Goal: Task Accomplishment & Management: Use online tool/utility

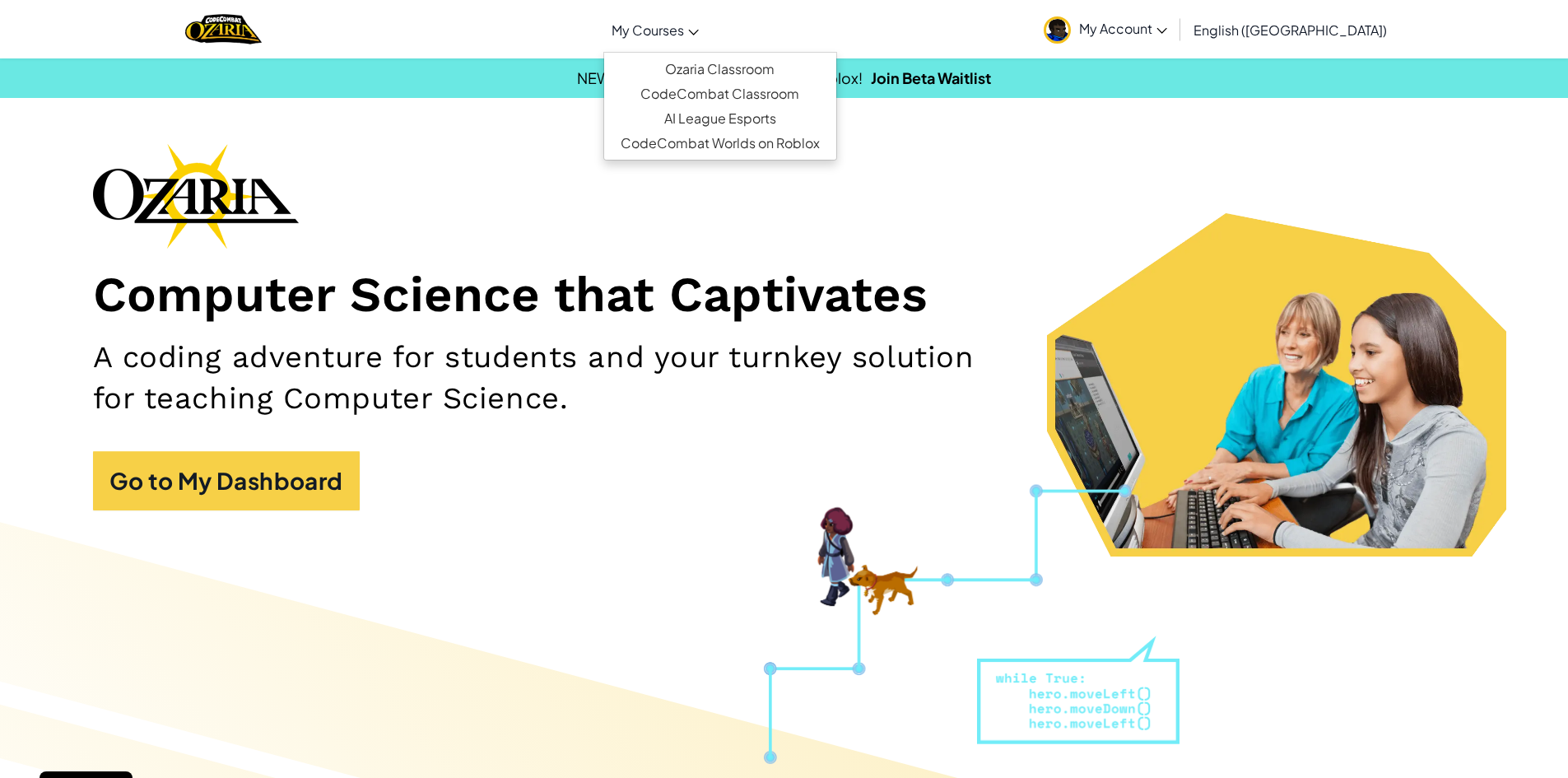
click at [707, 19] on link "My Courses" at bounding box center [655, 29] width 104 height 45
click at [777, 296] on h1 "Computer Science that Captivates" at bounding box center [784, 295] width 1383 height 60
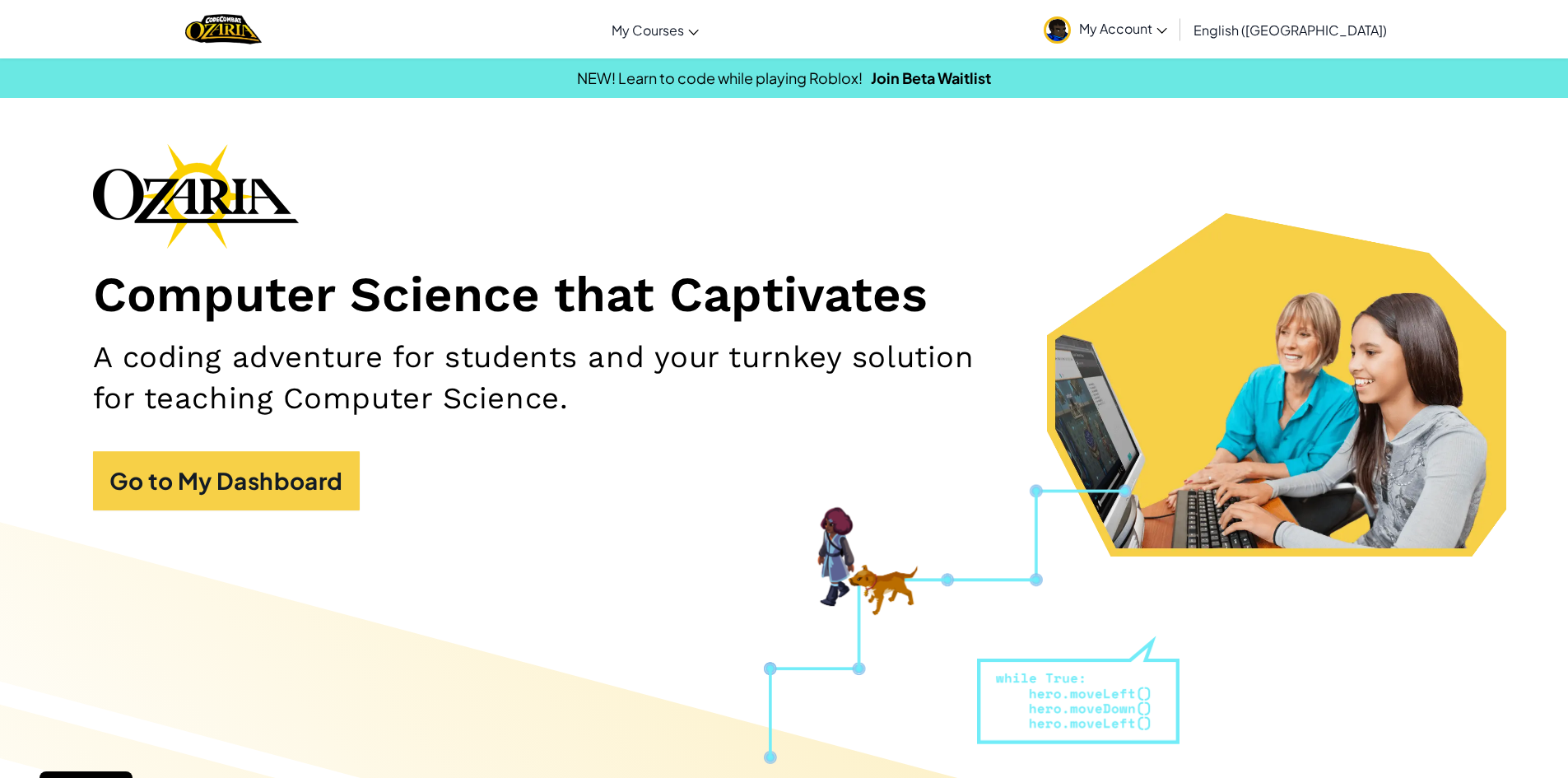
click at [684, 32] on span "My Courses" at bounding box center [648, 30] width 73 height 17
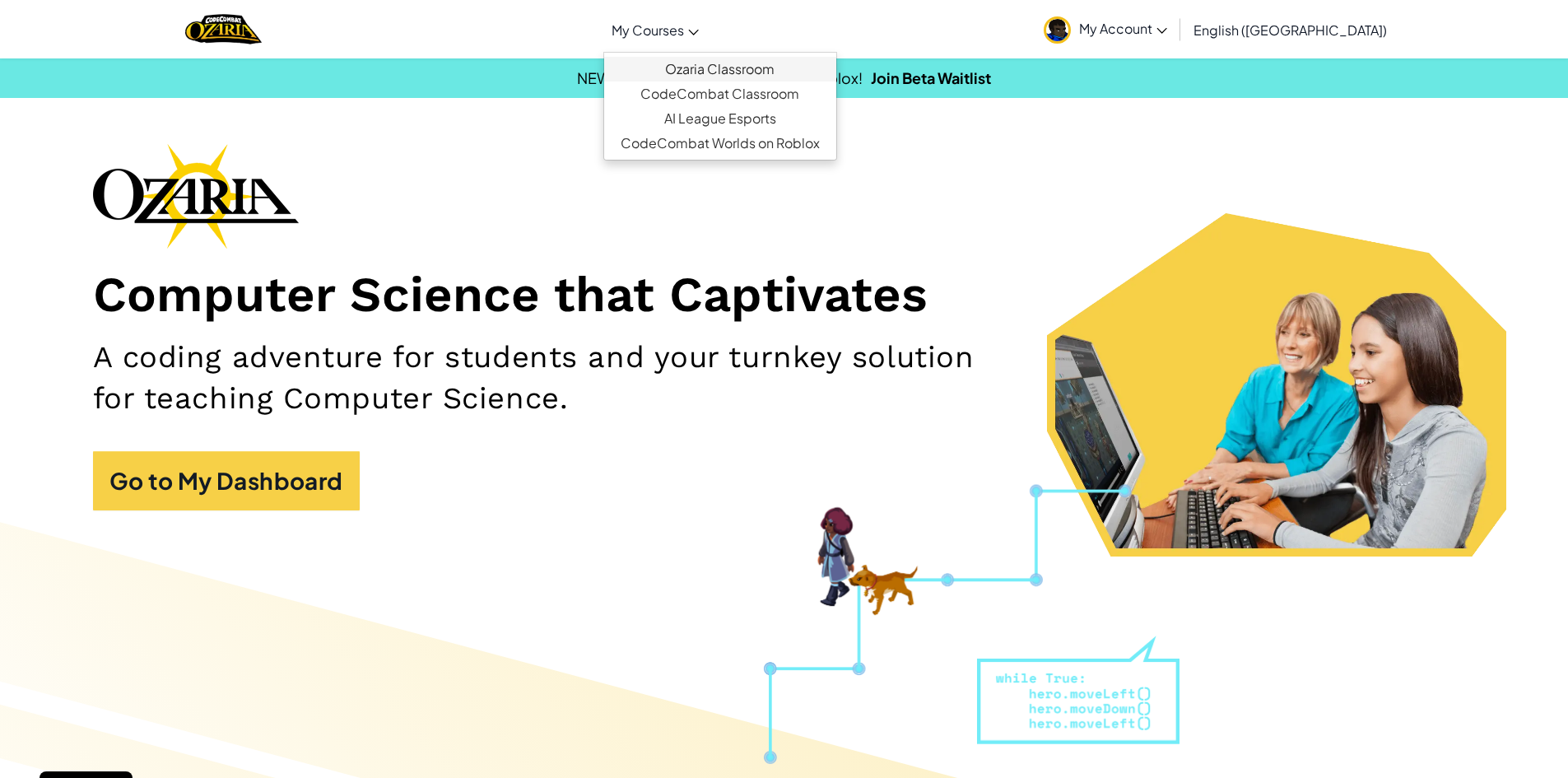
click at [775, 73] on link "Ozaria Classroom" at bounding box center [719, 68] width 232 height 25
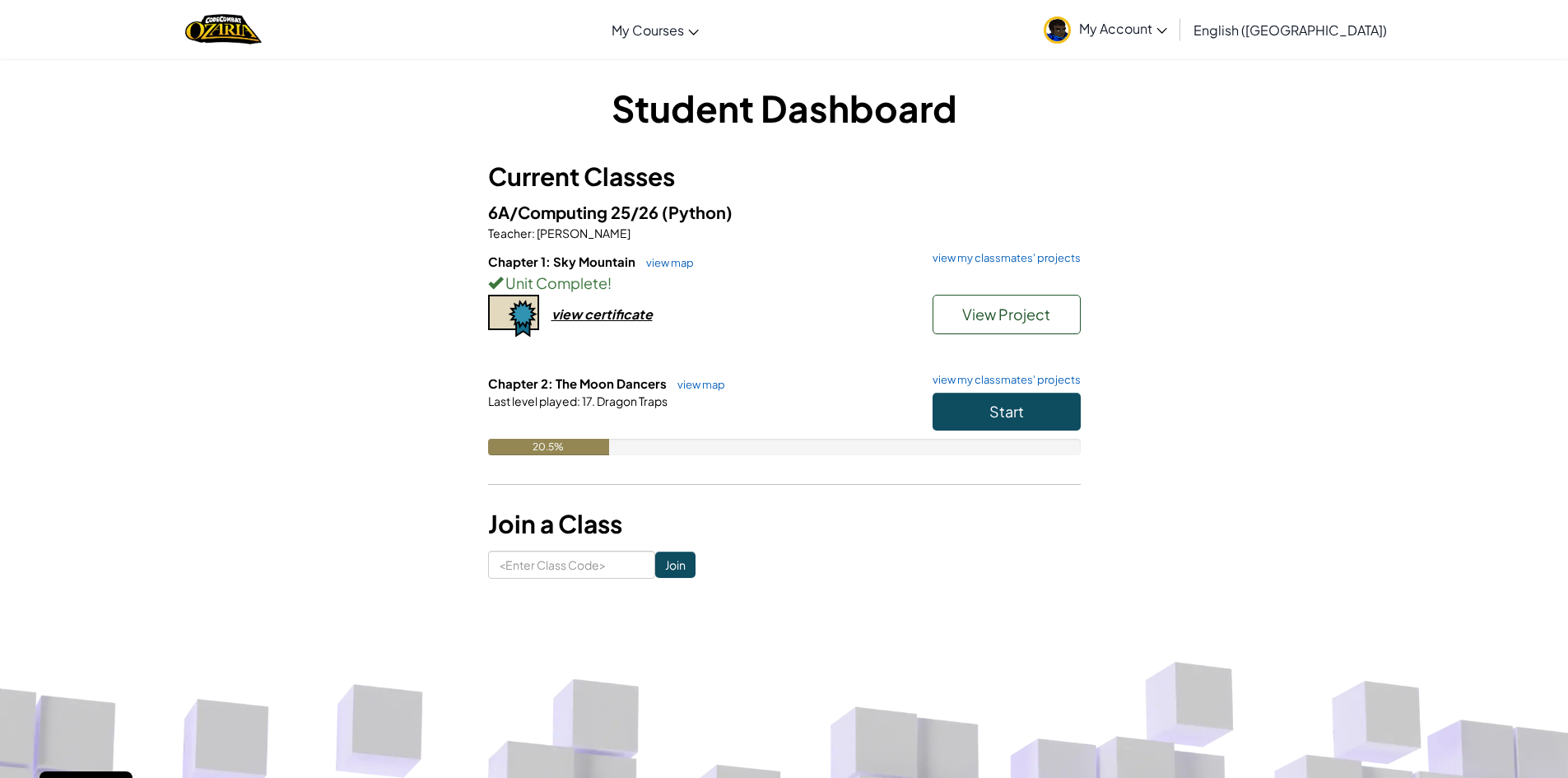
click at [666, 265] on link "view map" at bounding box center [666, 262] width 56 height 13
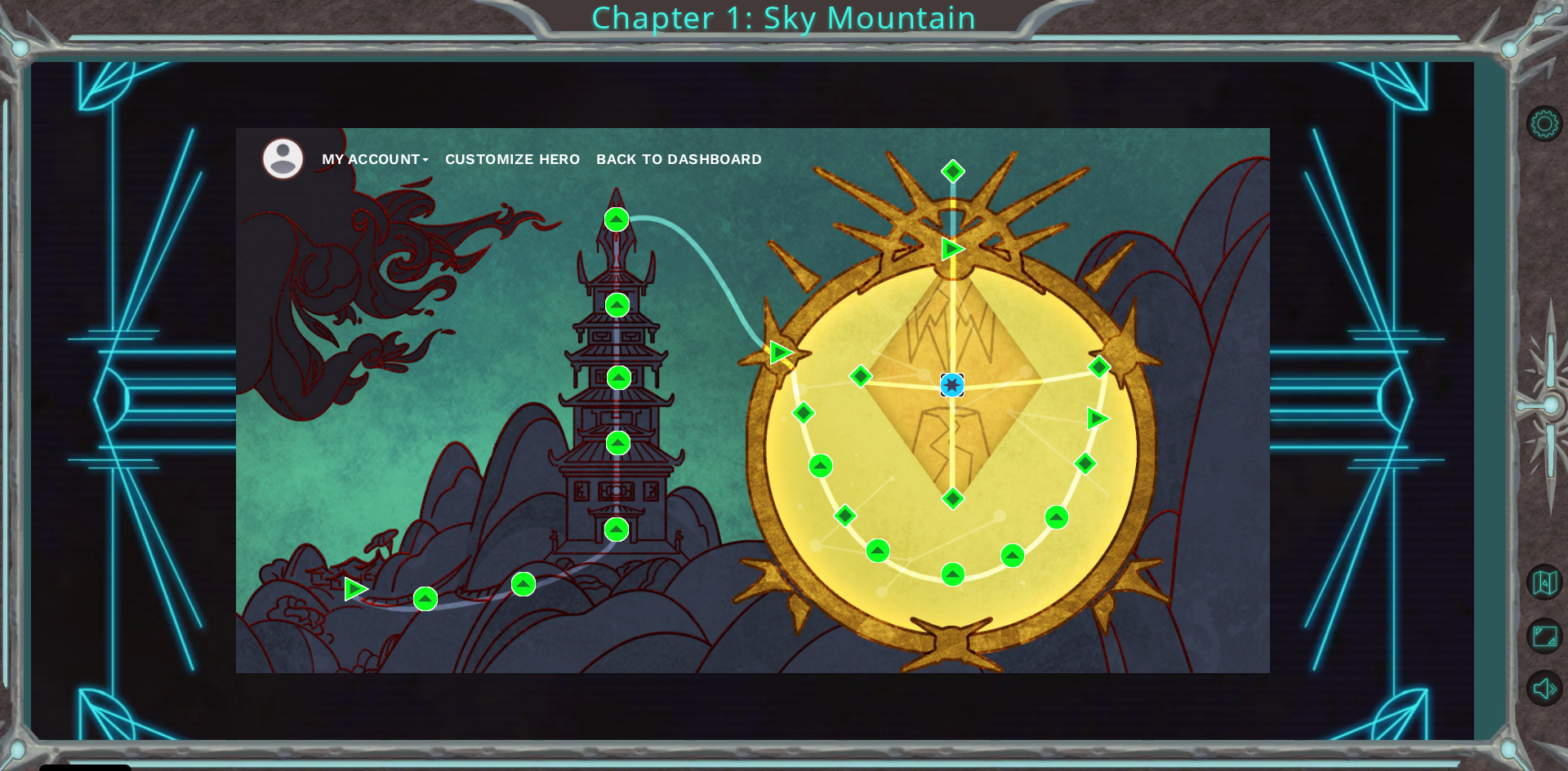
click at [947, 374] on img at bounding box center [952, 385] width 24 height 24
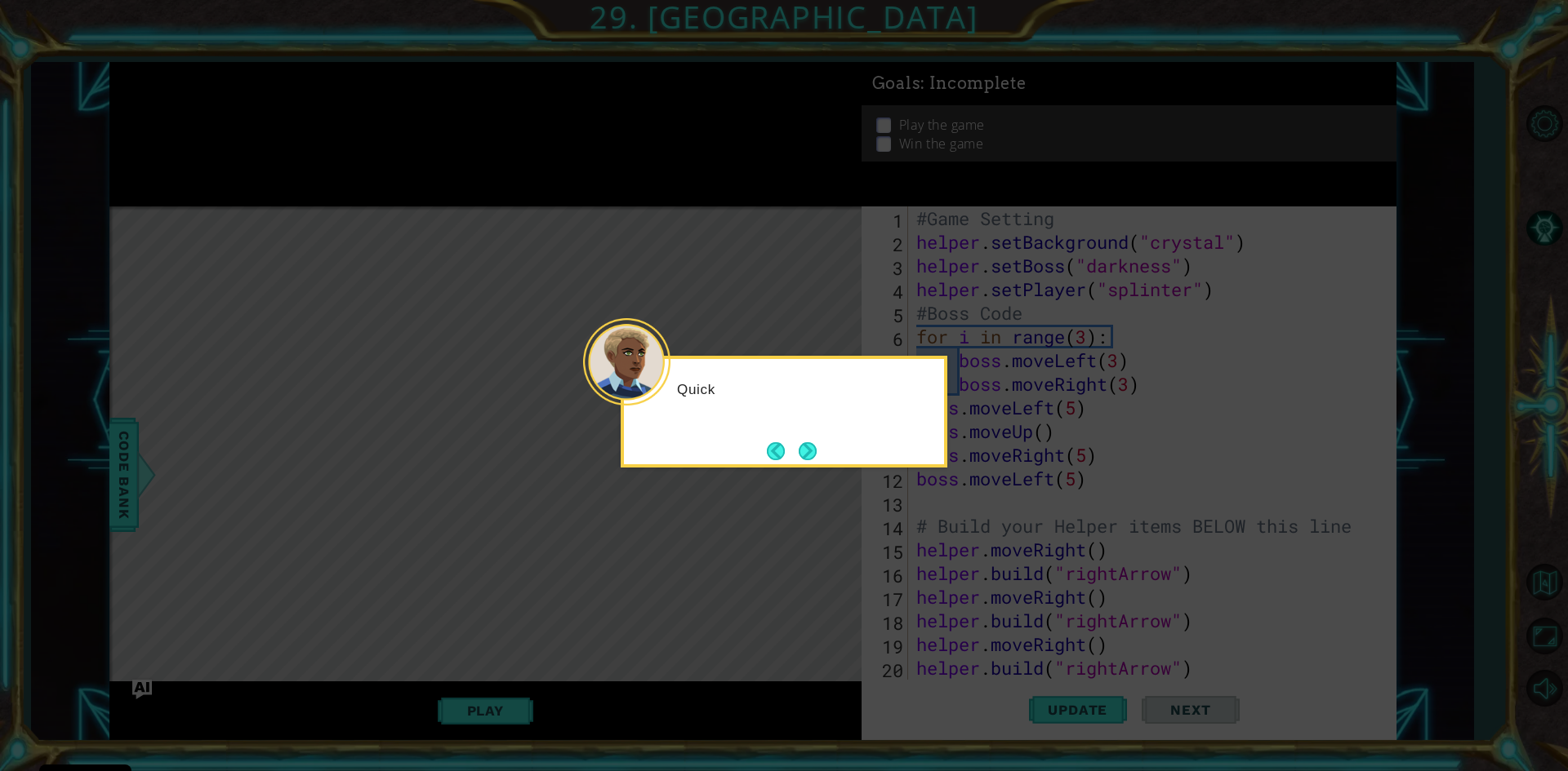
scroll to position [970, 0]
click at [818, 450] on button "Next" at bounding box center [807, 452] width 22 height 22
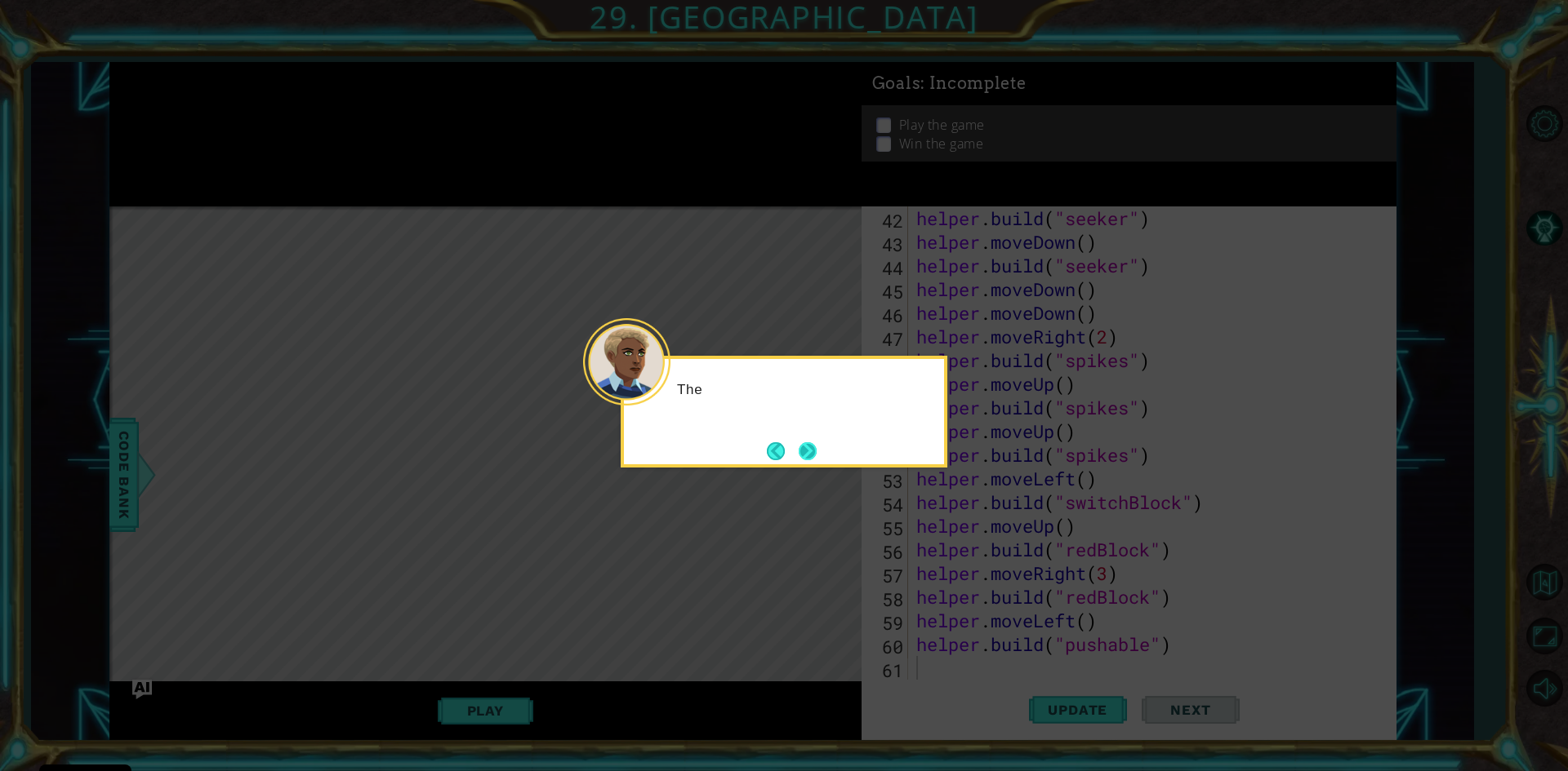
click at [809, 452] on button "Next" at bounding box center [807, 451] width 21 height 21
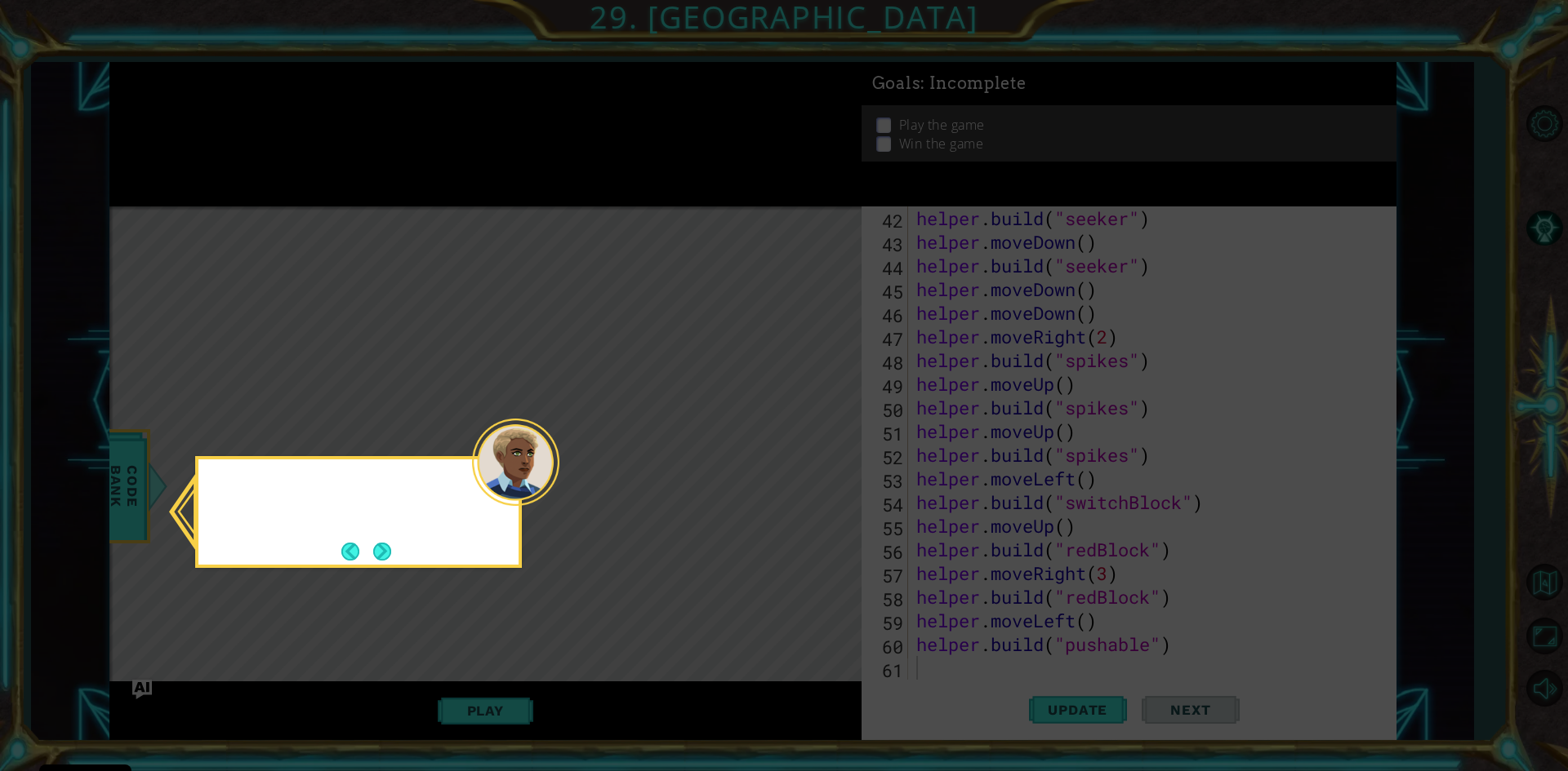
click at [816, 456] on icon at bounding box center [784, 385] width 1568 height 771
click at [387, 546] on button "Next" at bounding box center [382, 551] width 26 height 26
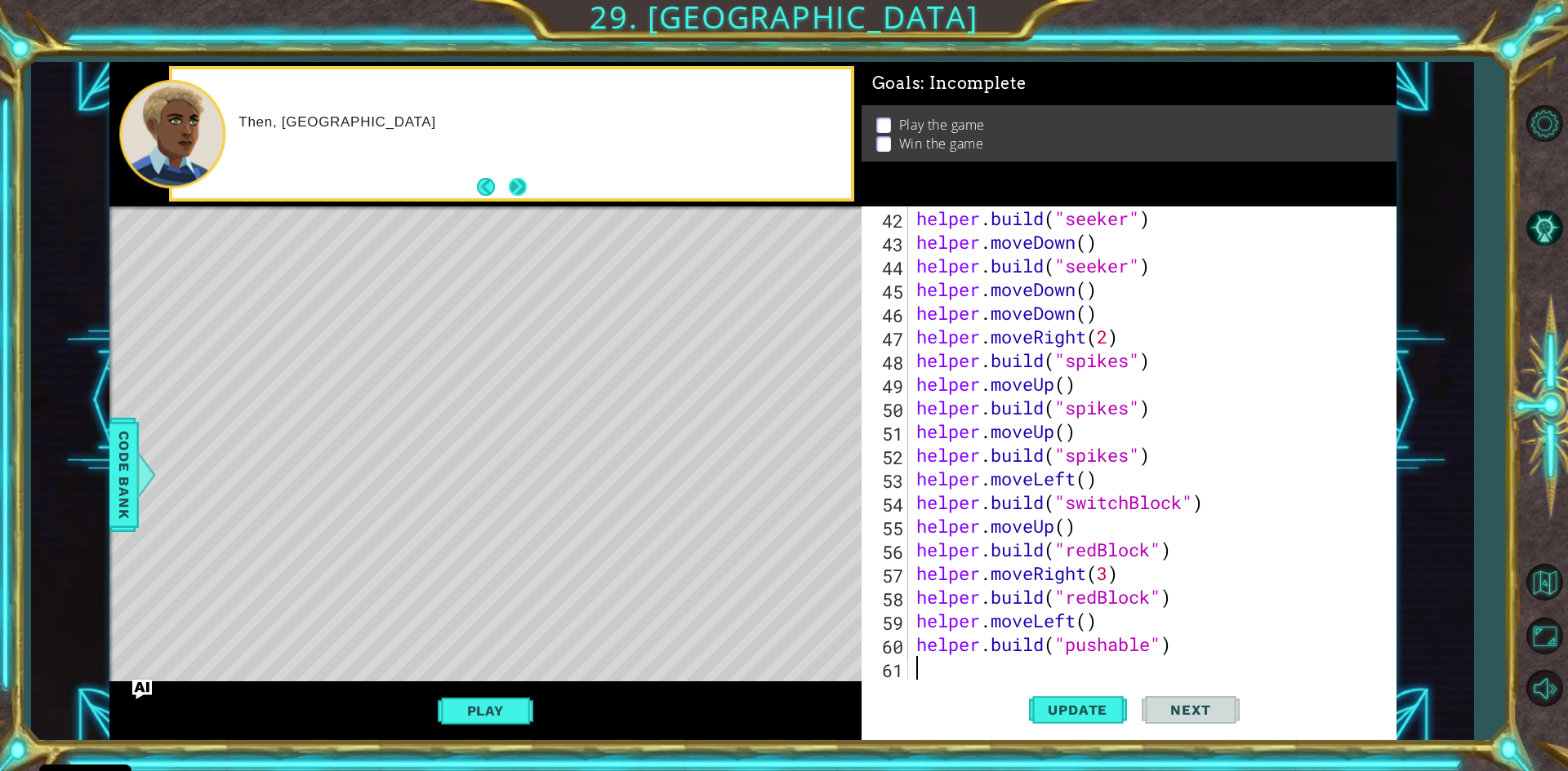
click at [525, 192] on button "Next" at bounding box center [517, 187] width 25 height 25
click at [1064, 708] on span "Update" at bounding box center [1077, 710] width 92 height 16
click at [495, 719] on button "Play" at bounding box center [485, 711] width 96 height 31
